Goal: Task Accomplishment & Management: Manage account settings

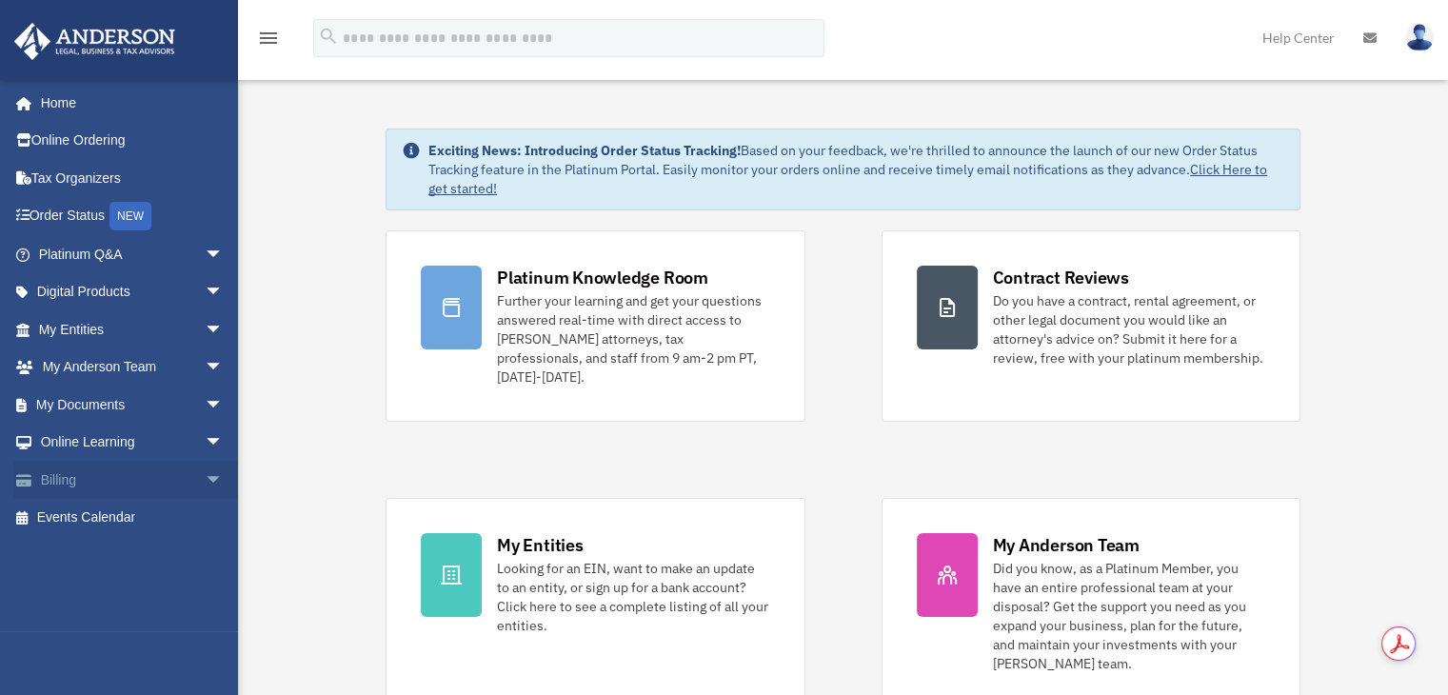
click at [205, 474] on span "arrow_drop_down" at bounding box center [224, 480] width 38 height 39
click at [147, 553] on link "Past Invoices" at bounding box center [140, 556] width 226 height 38
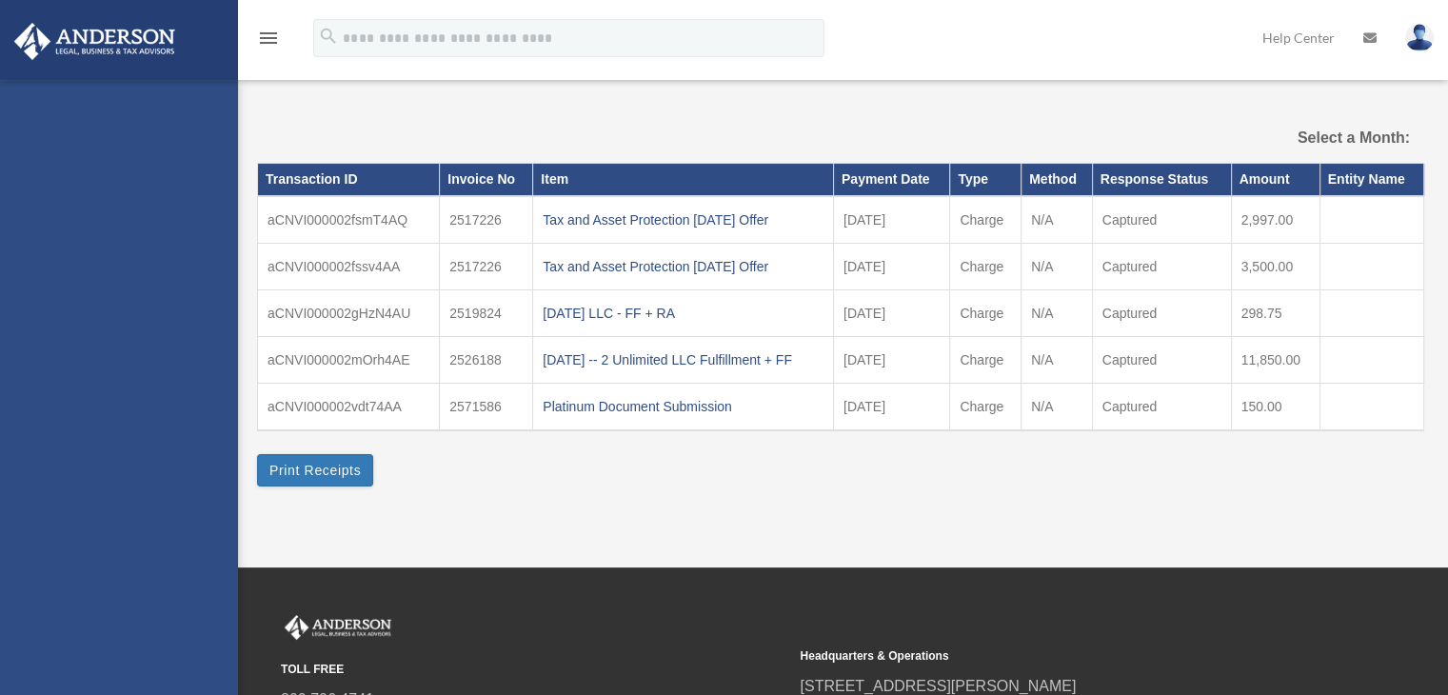
select select
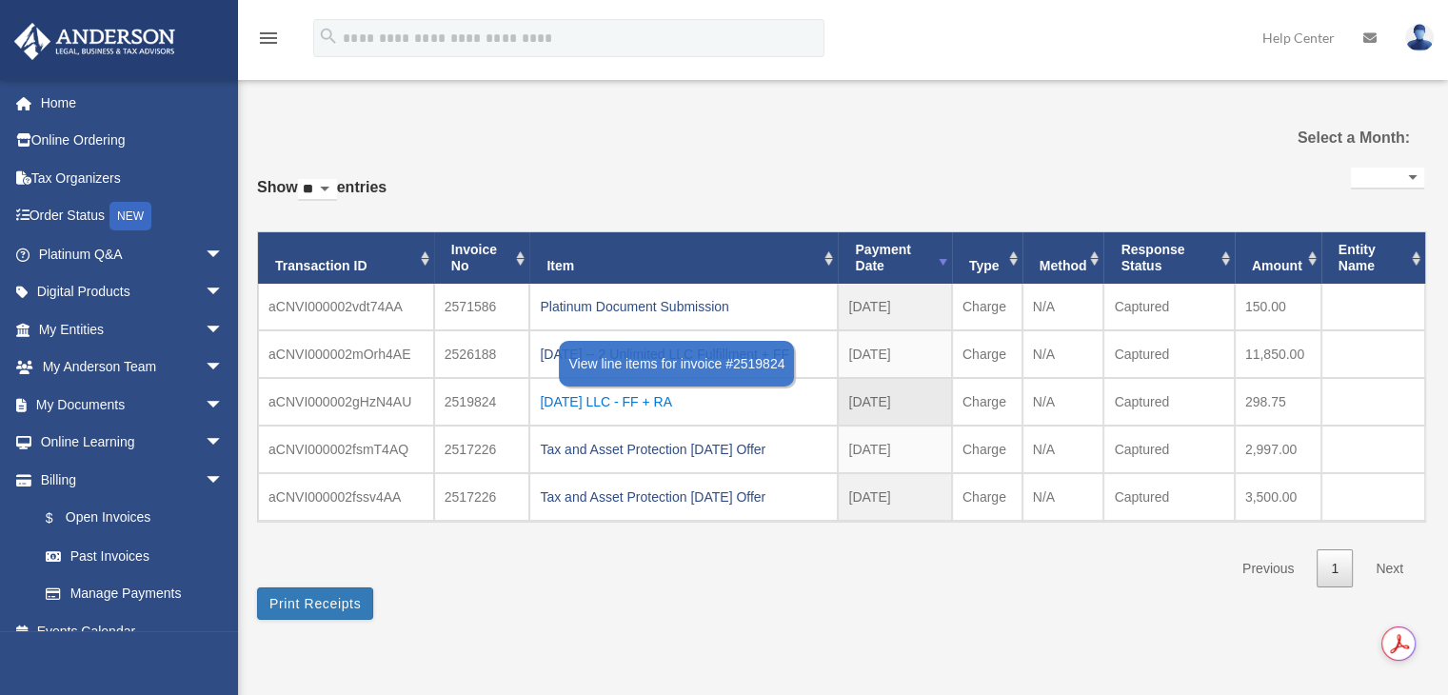
drag, startPoint x: 614, startPoint y: 359, endPoint x: 621, endPoint y: 386, distance: 27.5
click at [621, 386] on tbody "aCNVI000002vdt74AA 2571586 Platinum Document Submission 2025-08-19 2025 - Aug C…" at bounding box center [842, 402] width 1168 height 237
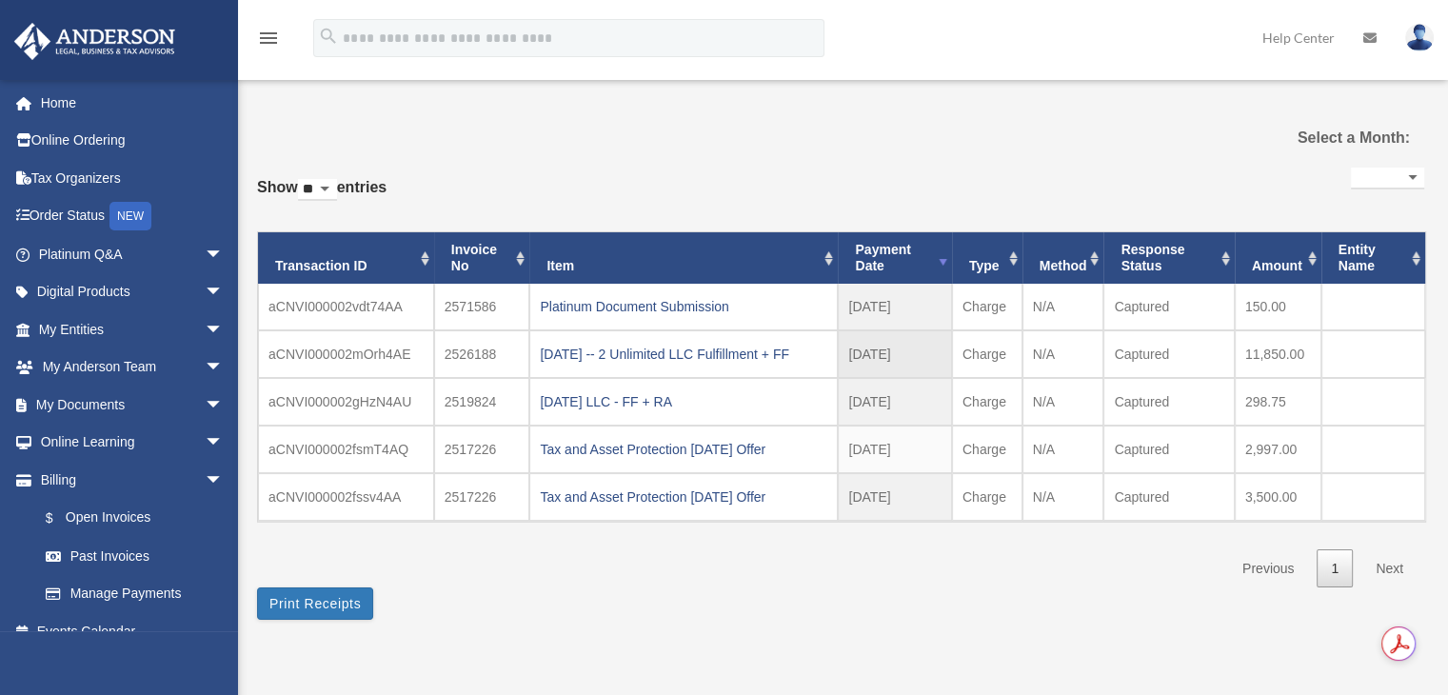
click at [469, 351] on td "2526188" at bounding box center [482, 354] width 96 height 48
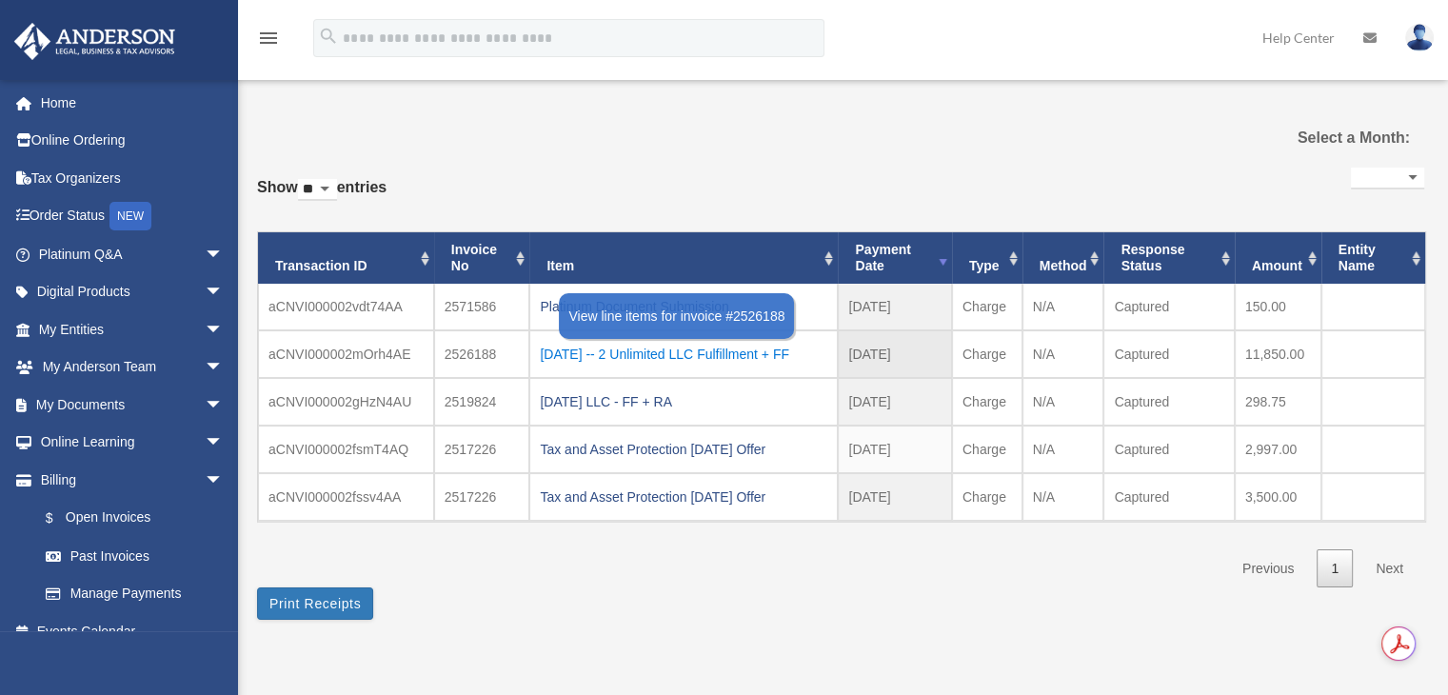
click at [617, 343] on div "2025.7.11 -- 2 Unlimited LLC Fulfillment + FF" at bounding box center [684, 354] width 288 height 27
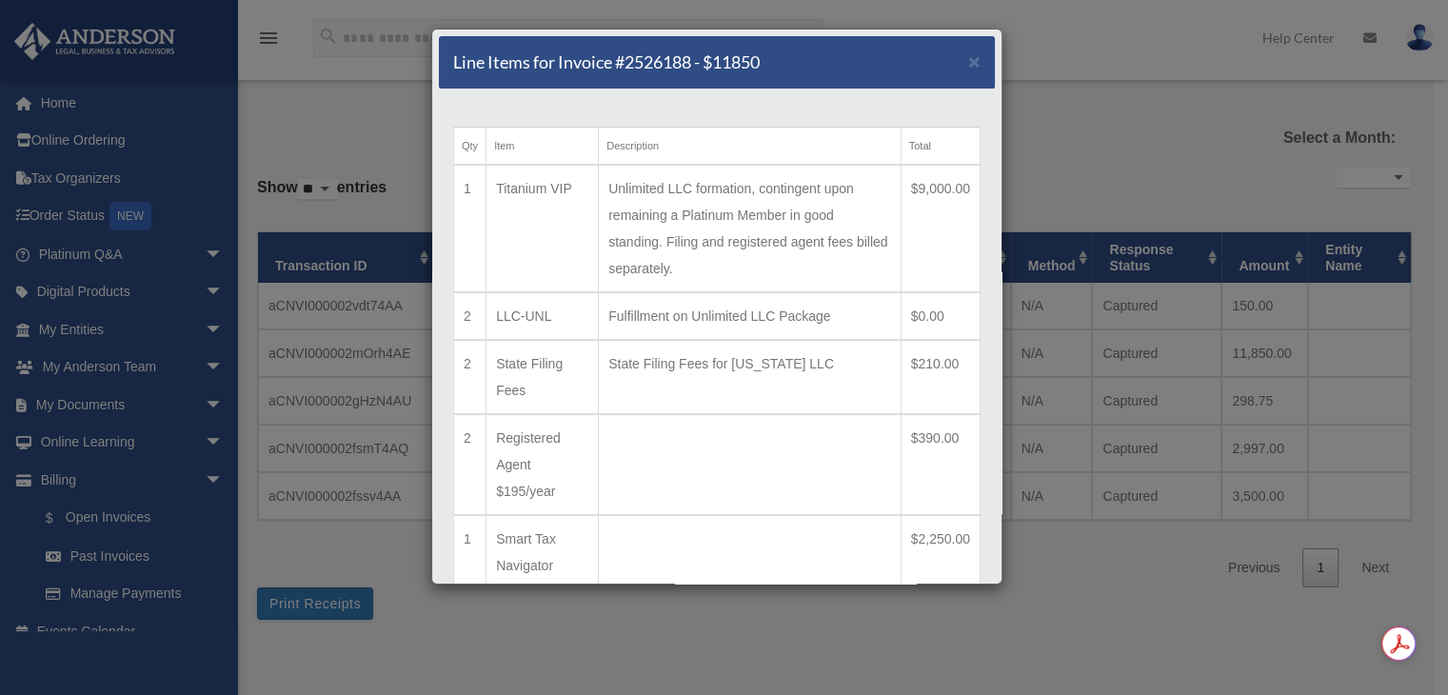
click at [952, 58] on div "Line Items for Invoice #2526188 - $11850 ×" at bounding box center [717, 62] width 556 height 53
click at [968, 58] on span "×" at bounding box center [974, 61] width 12 height 22
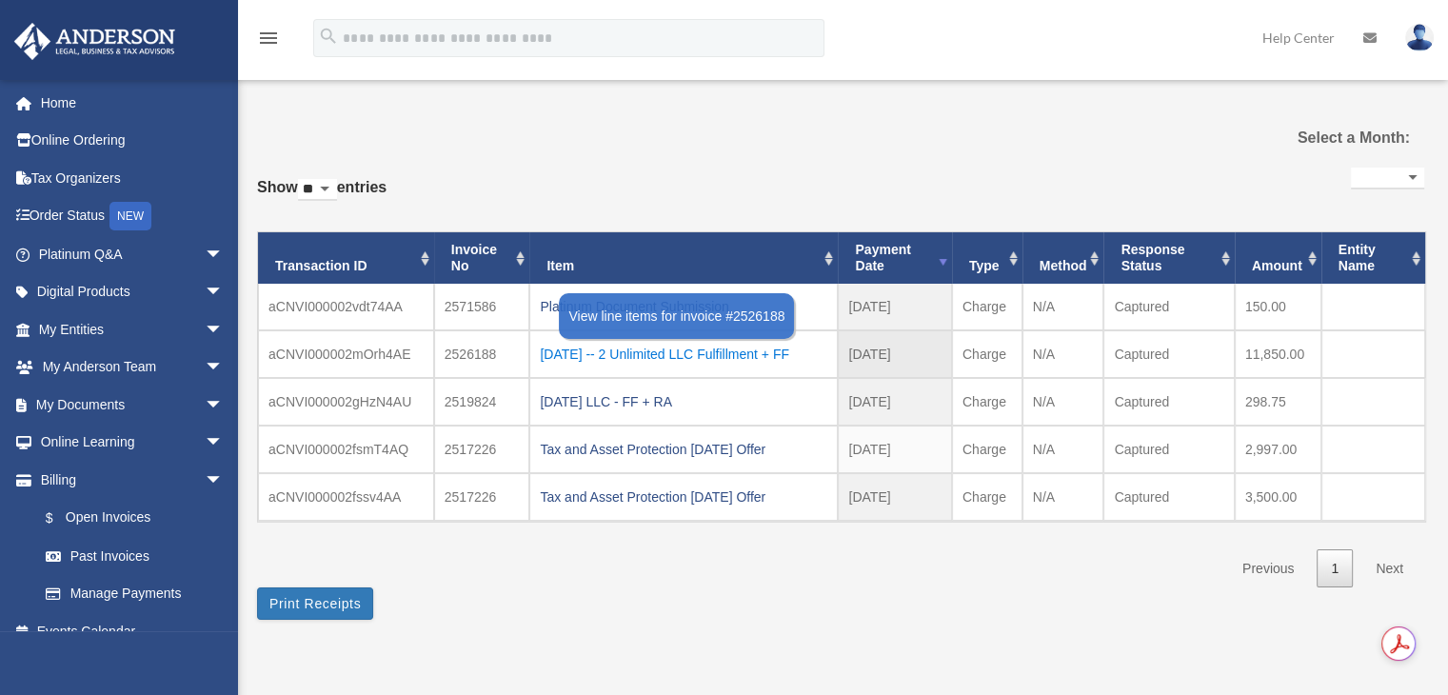
click at [655, 356] on div "2025.7.11 -- 2 Unlimited LLC Fulfillment + FF" at bounding box center [684, 354] width 288 height 27
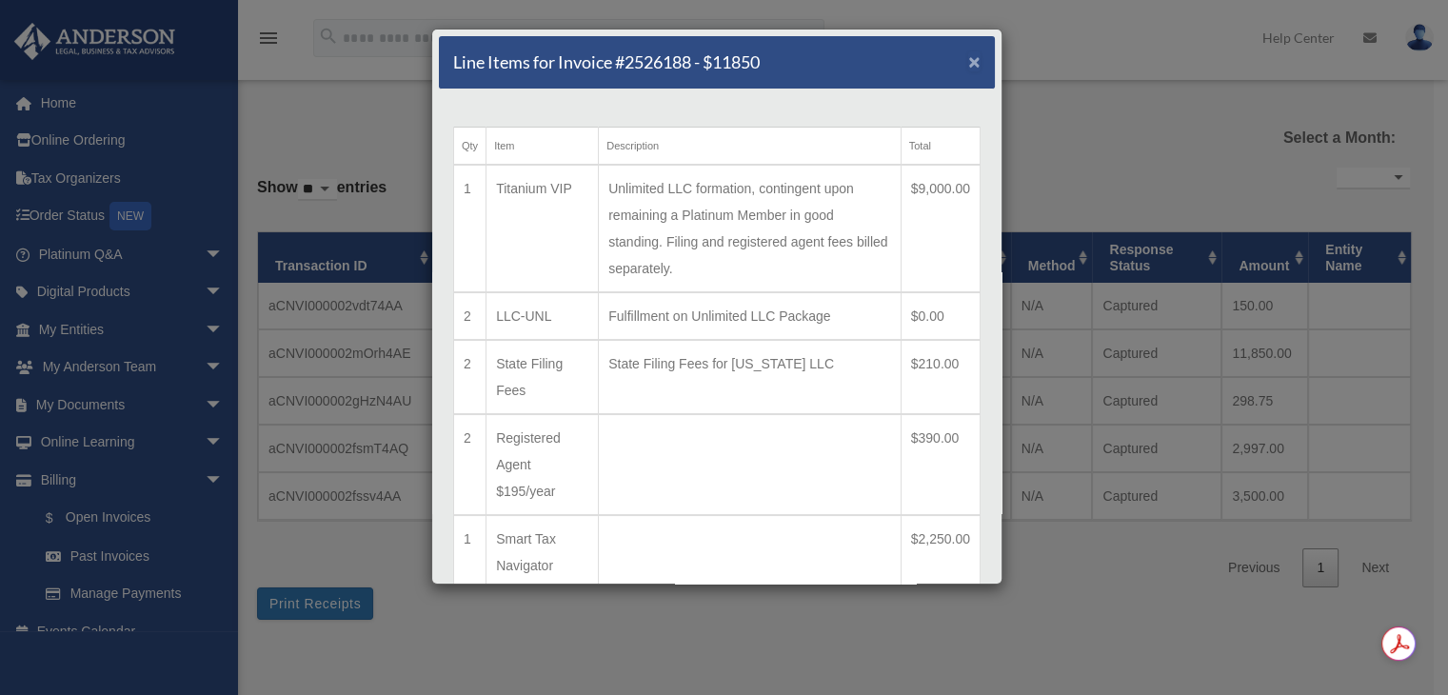
click at [968, 62] on span "×" at bounding box center [974, 61] width 12 height 22
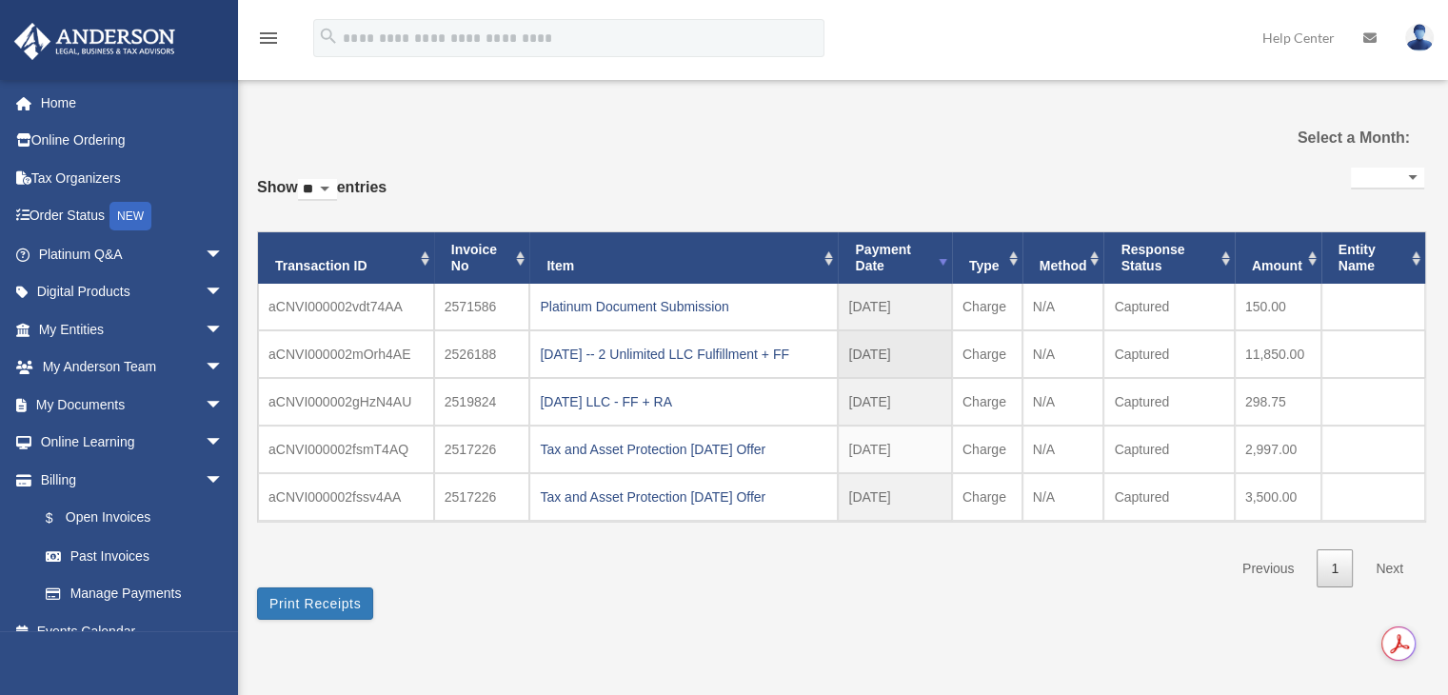
click at [470, 348] on td "2526188" at bounding box center [482, 354] width 96 height 48
drag, startPoint x: 470, startPoint y: 348, endPoint x: 633, endPoint y: 176, distance: 236.4
click at [633, 176] on div "**********" at bounding box center [841, 375] width 1168 height 425
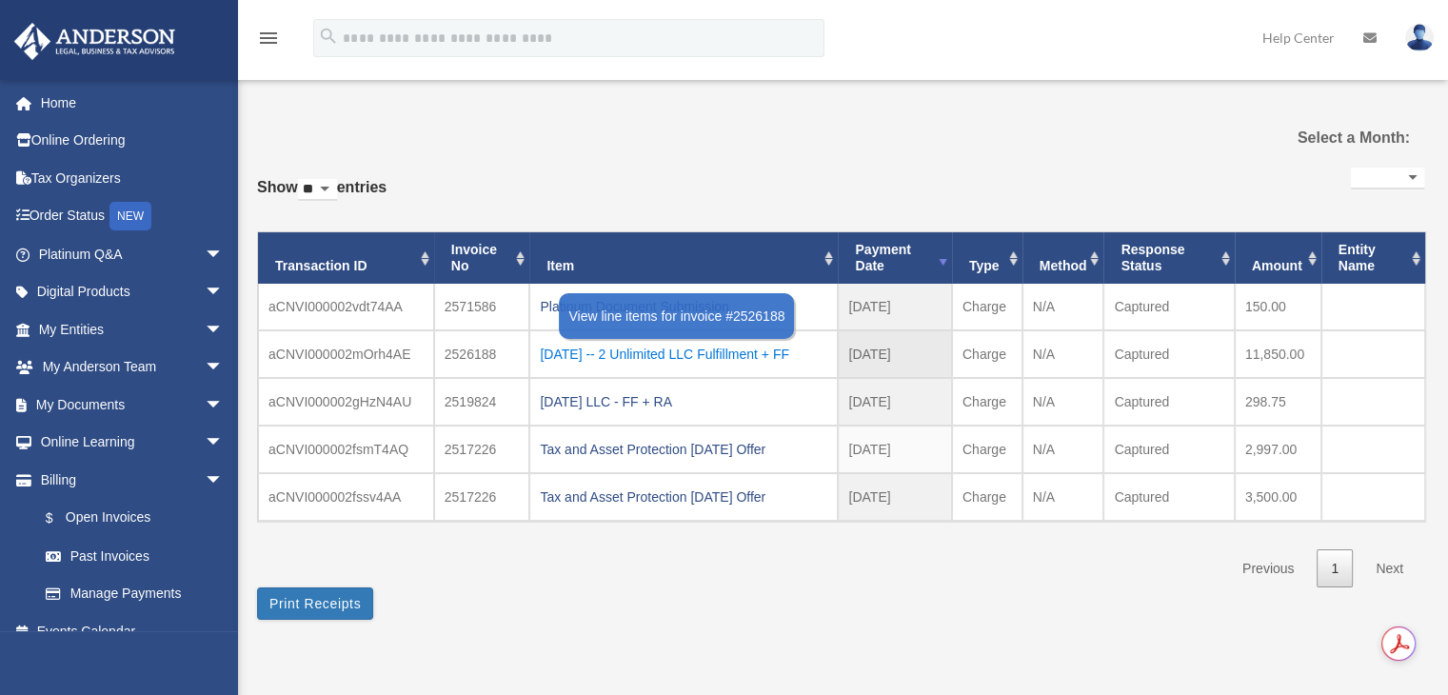
click at [670, 358] on div "2025.7.11 -- 2 Unlimited LLC Fulfillment + FF" at bounding box center [684, 354] width 288 height 27
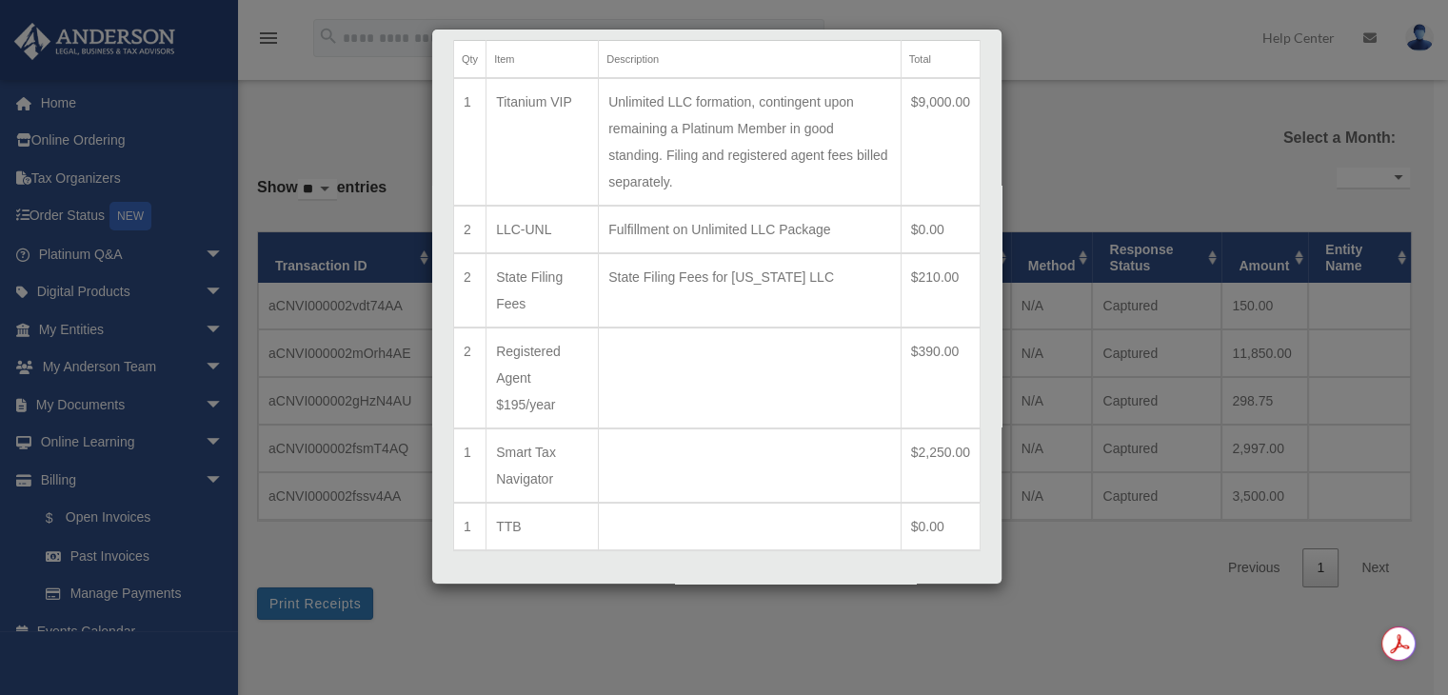
scroll to position [160, 0]
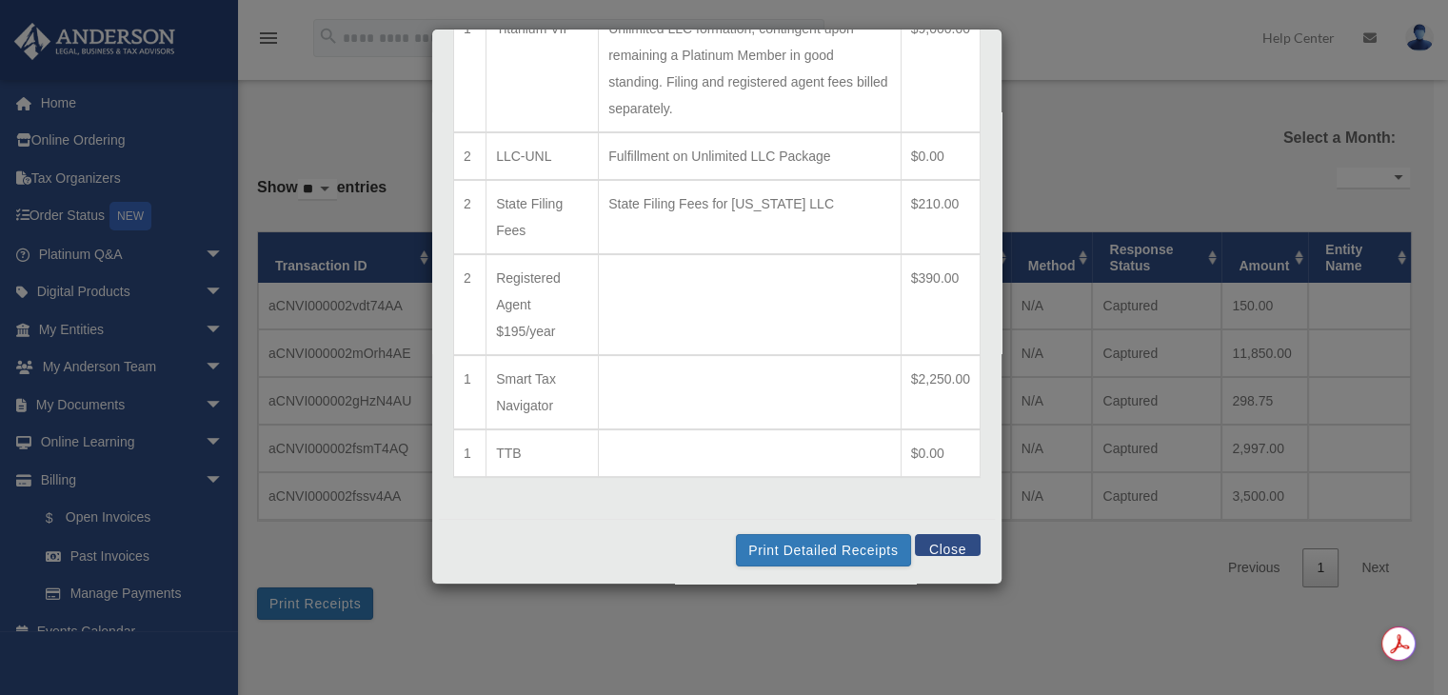
click at [939, 550] on button "Close" at bounding box center [948, 545] width 66 height 22
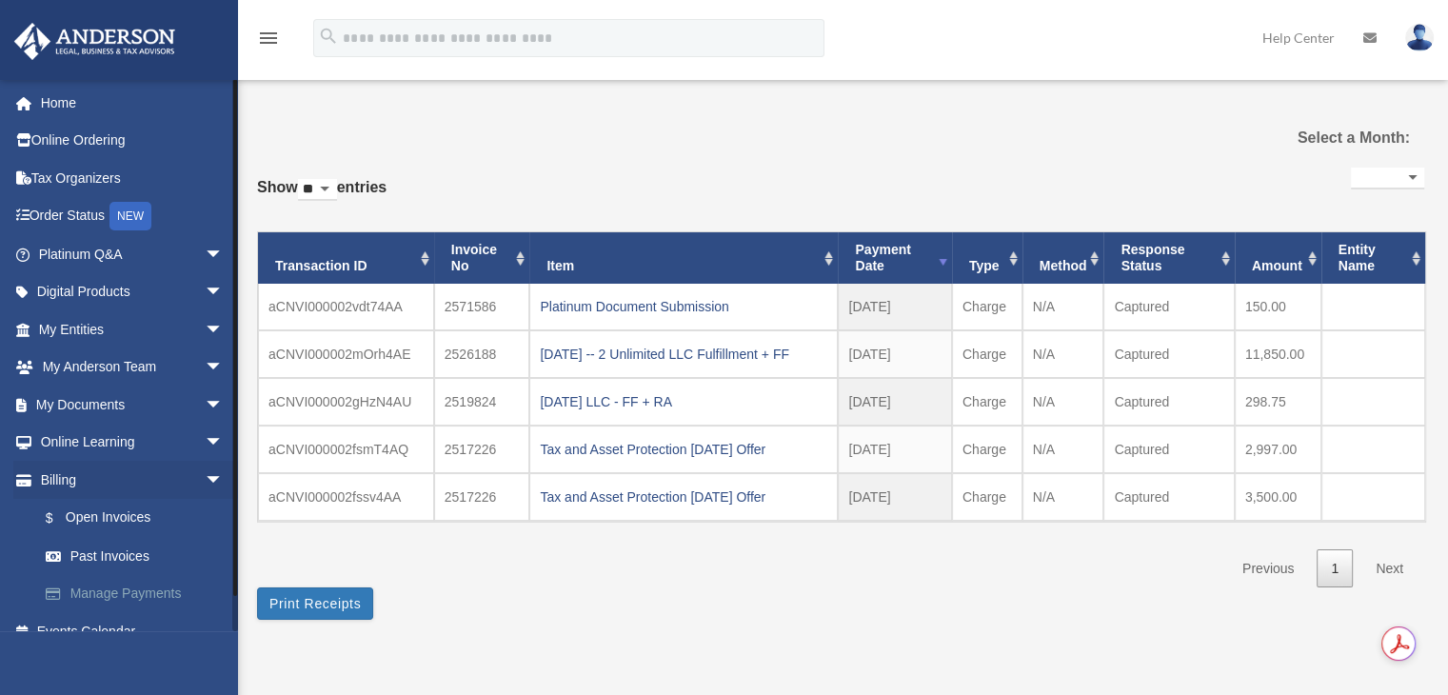
click at [126, 585] on link "Manage Payments" at bounding box center [140, 594] width 226 height 38
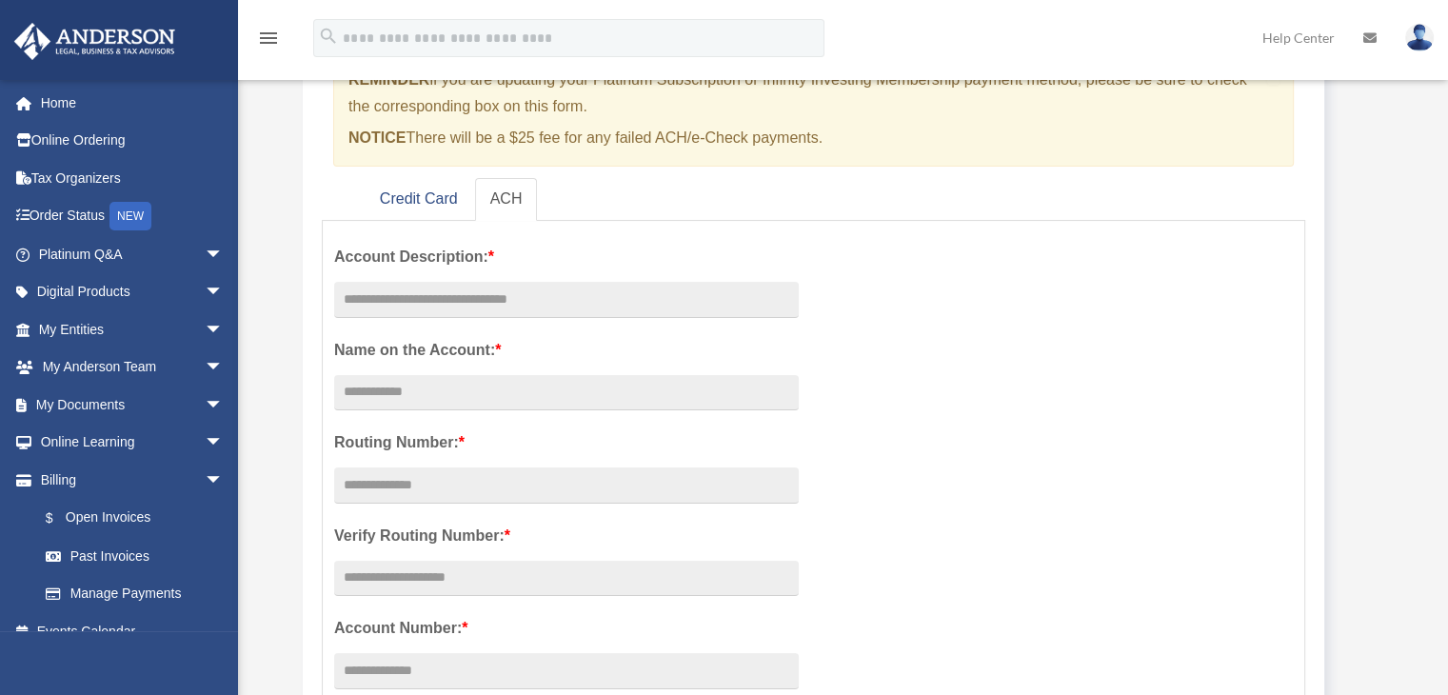
scroll to position [286, 0]
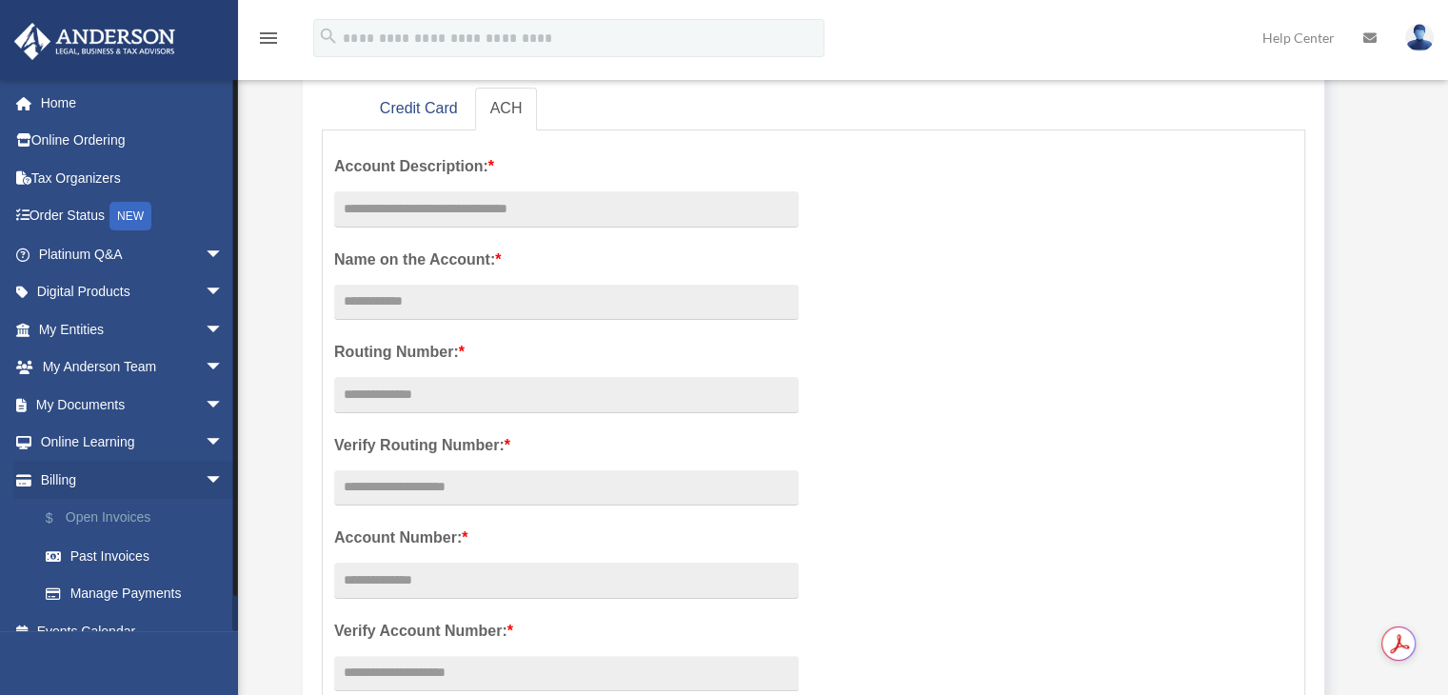
click at [145, 513] on link "$ Open Invoices" at bounding box center [140, 518] width 226 height 39
